Goal: Entertainment & Leisure: Browse casually

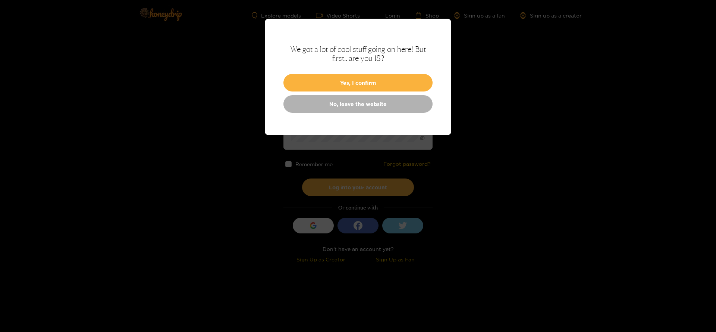
drag, startPoint x: 342, startPoint y: 81, endPoint x: 344, endPoint y: 84, distance: 3.8
click at [343, 85] on button "Yes, I confirm" at bounding box center [357, 83] width 149 height 18
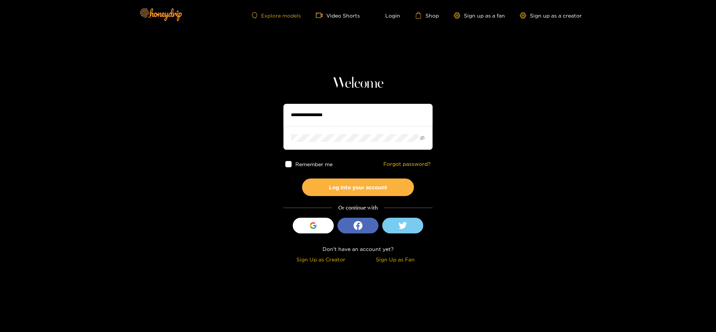
click at [281, 12] on ul "Explore models Video Shorts Login Shop Sign up as a fan Sign up as a creator" at bounding box center [417, 15] width 330 height 7
click at [280, 15] on link "Explore models" at bounding box center [276, 15] width 49 height 6
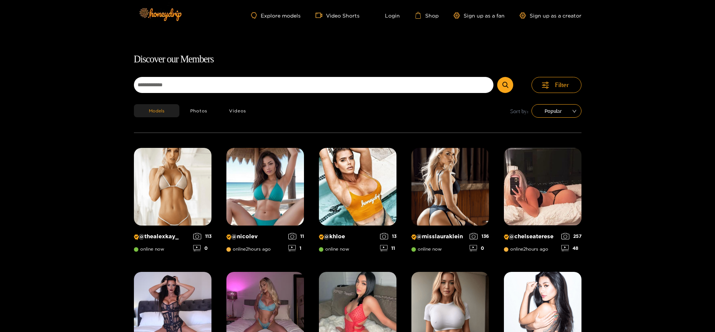
scroll to position [48, 0]
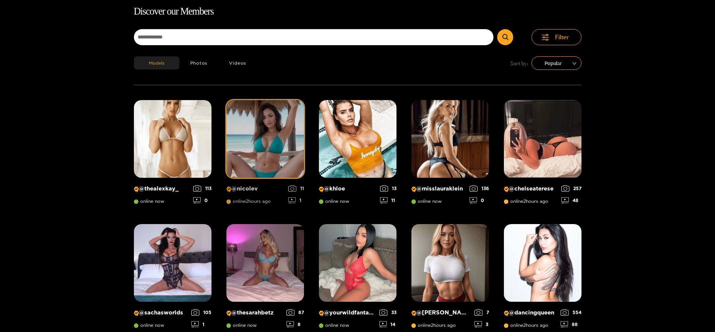
click at [262, 125] on img at bounding box center [265, 139] width 78 height 78
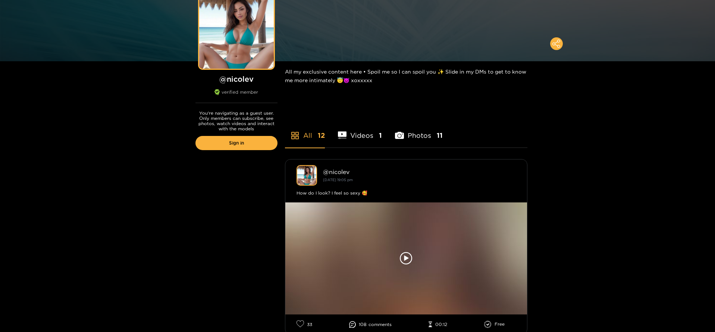
scroll to position [75, 0]
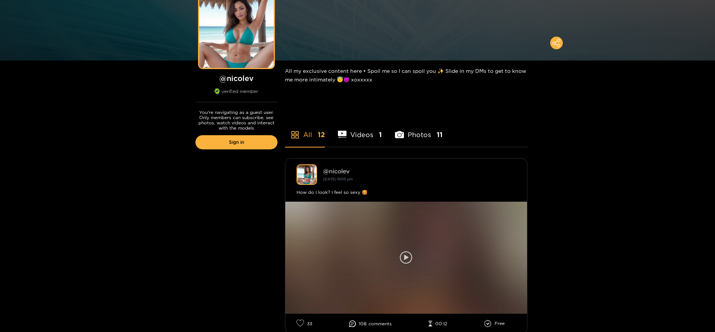
click at [410, 257] on icon at bounding box center [406, 257] width 13 height 13
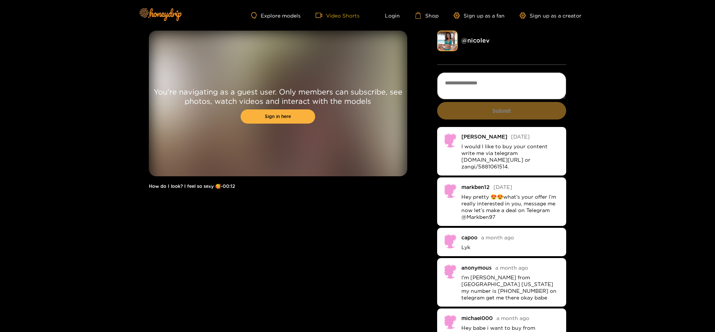
click at [326, 15] on link "Video Shorts" at bounding box center [338, 15] width 44 height 7
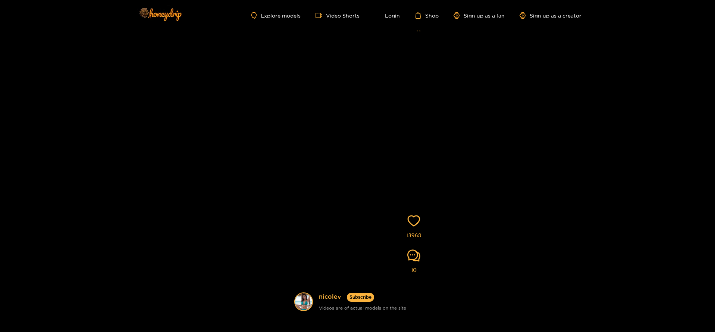
scroll to position [19, 0]
click at [284, 16] on link "Explore models" at bounding box center [275, 15] width 49 height 6
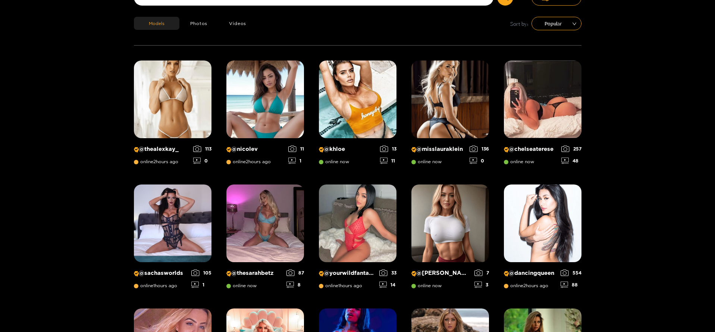
scroll to position [48, 0]
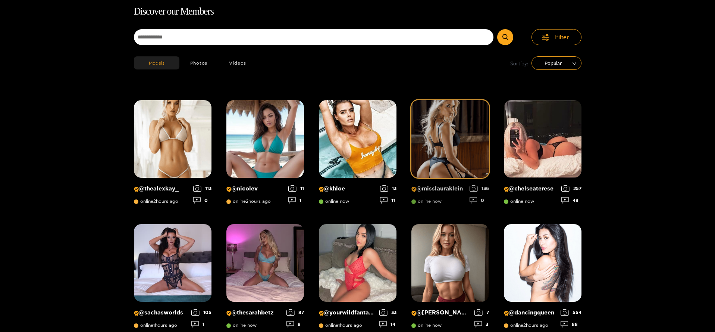
click at [442, 124] on img at bounding box center [450, 139] width 78 height 78
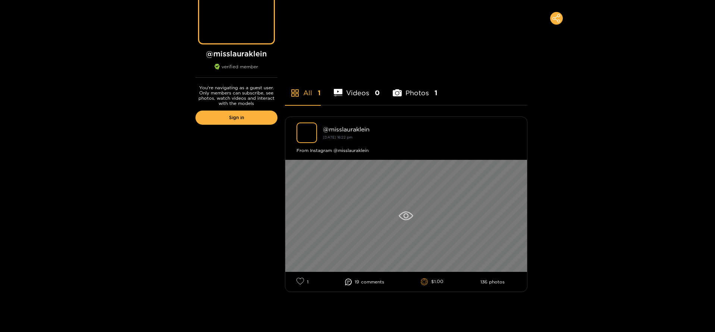
scroll to position [95, 0]
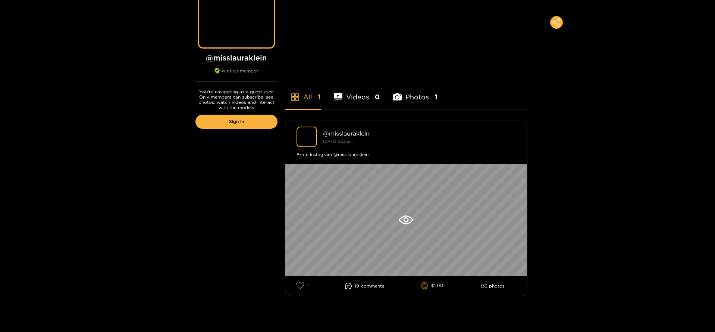
click at [348, 93] on li "Videos 0" at bounding box center [357, 92] width 46 height 34
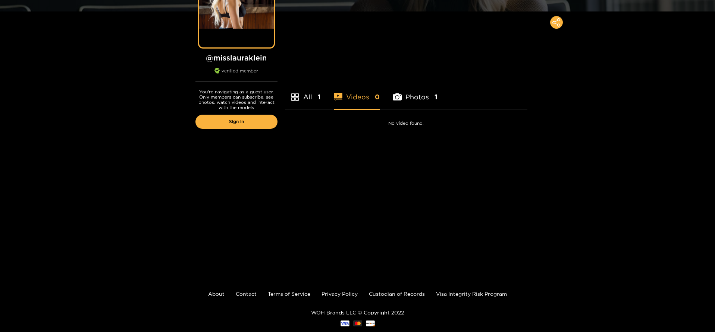
click at [410, 96] on li "Photos 1" at bounding box center [415, 92] width 45 height 34
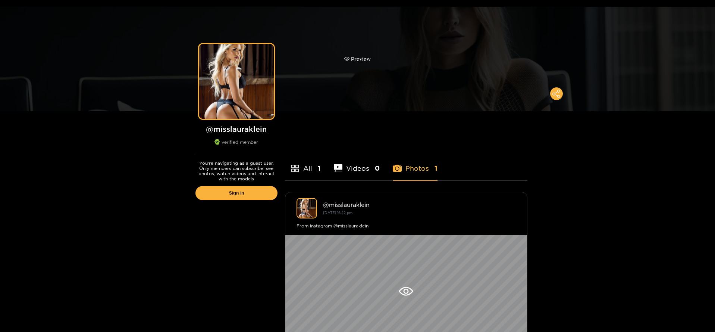
scroll to position [21, 0]
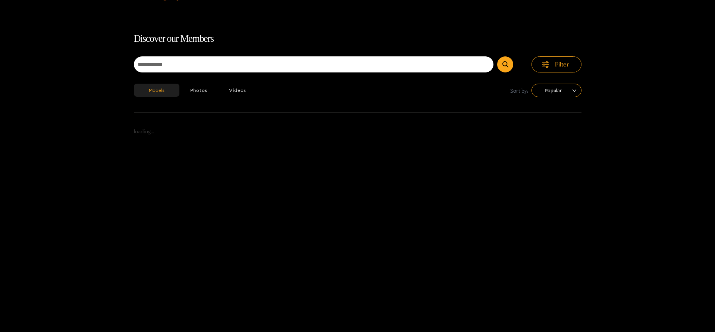
scroll to position [48, 0]
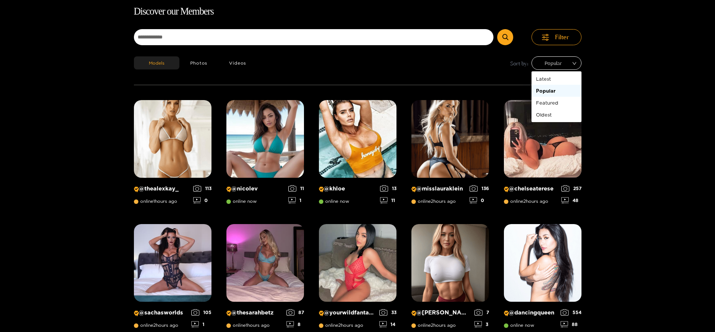
click at [561, 62] on span "Popular" at bounding box center [556, 62] width 39 height 11
click at [553, 103] on div "Featured" at bounding box center [556, 102] width 41 height 8
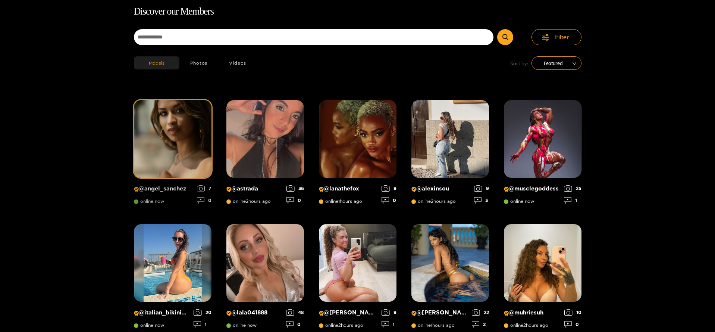
click at [170, 141] on img at bounding box center [173, 139] width 78 height 78
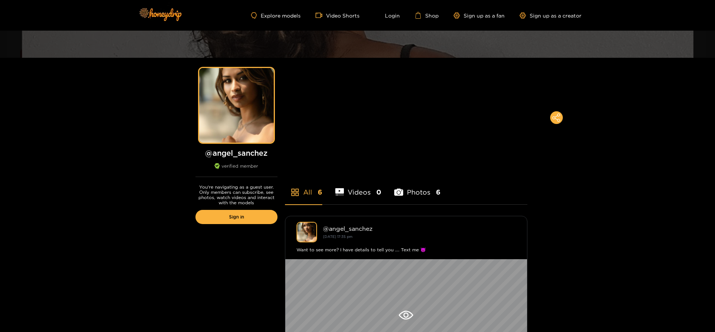
click at [472, 19] on div "Explore models Video Shorts Login Shop Sign up as a fan Sign up as a creator" at bounding box center [358, 15] width 448 height 31
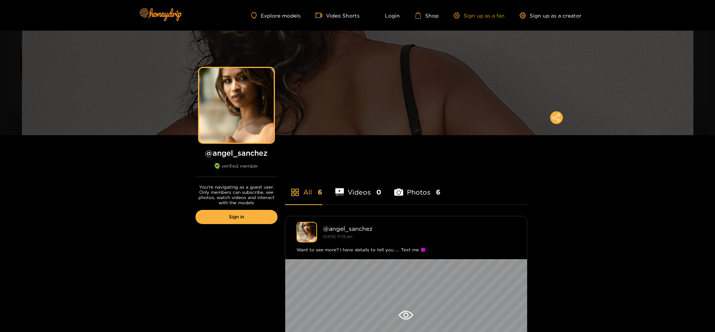
click at [474, 13] on link "Sign up as a fan" at bounding box center [478, 15] width 51 height 6
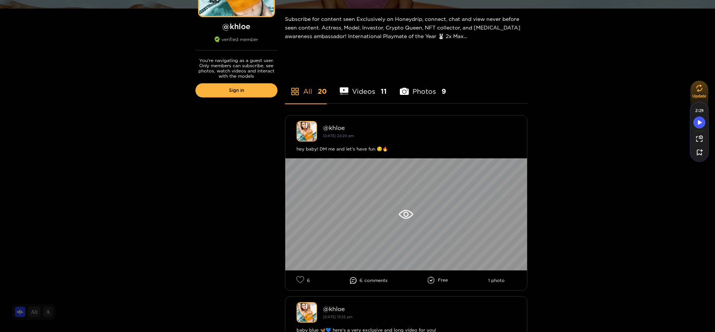
scroll to position [124, 0]
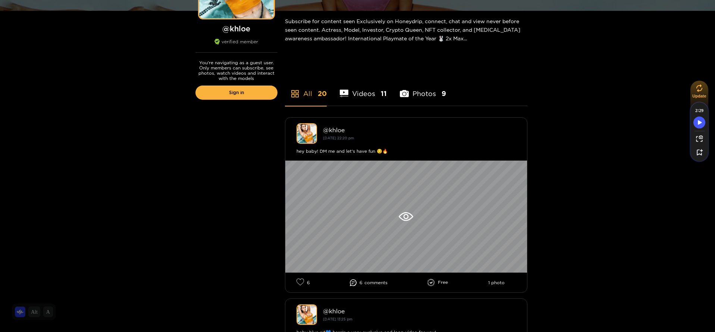
click at [361, 90] on li "Videos 11" at bounding box center [363, 89] width 47 height 34
